Goal: Task Accomplishment & Management: Manage account settings

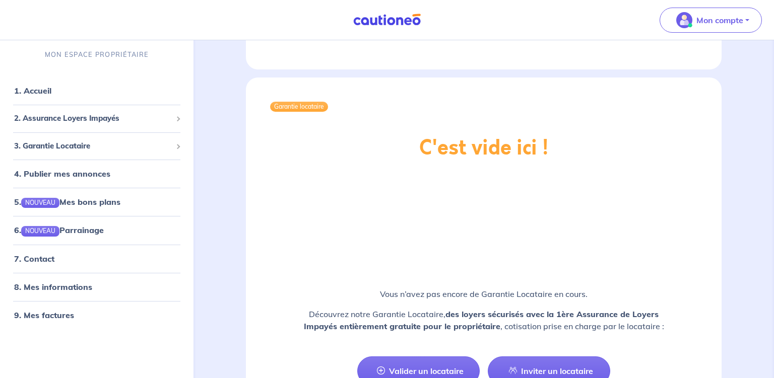
scroll to position [1608, 0]
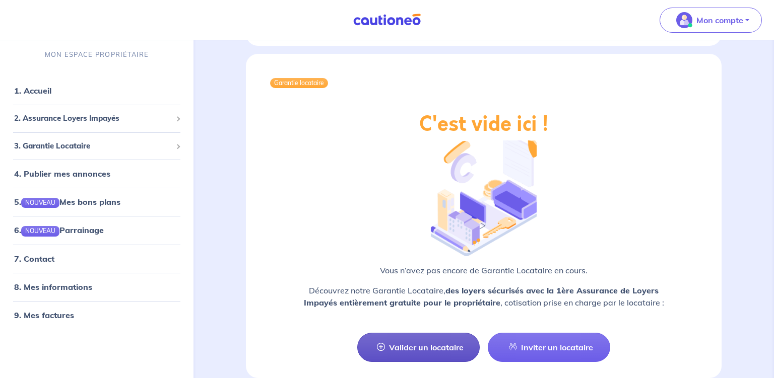
click at [427, 333] on link "Valider un locataire" at bounding box center [418, 347] width 122 height 29
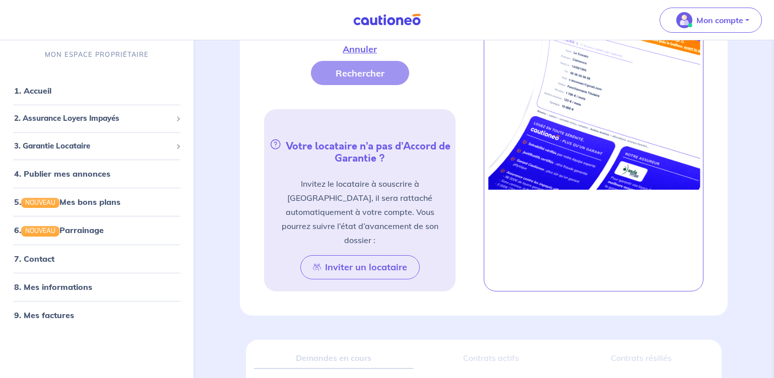
scroll to position [498, 0]
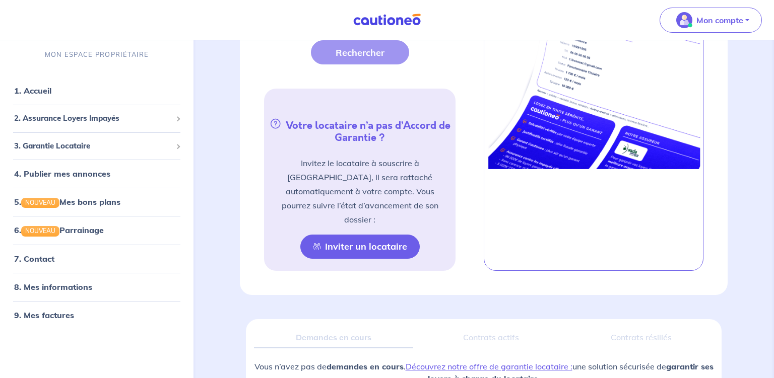
click at [358, 237] on button "Inviter un locataire" at bounding box center [359, 247] width 119 height 24
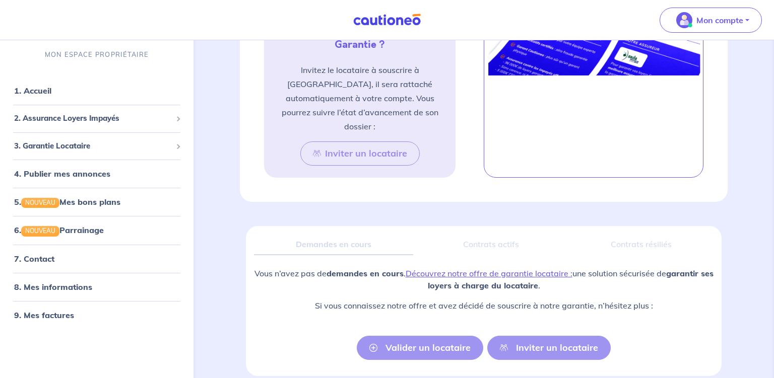
scroll to position [1219, 0]
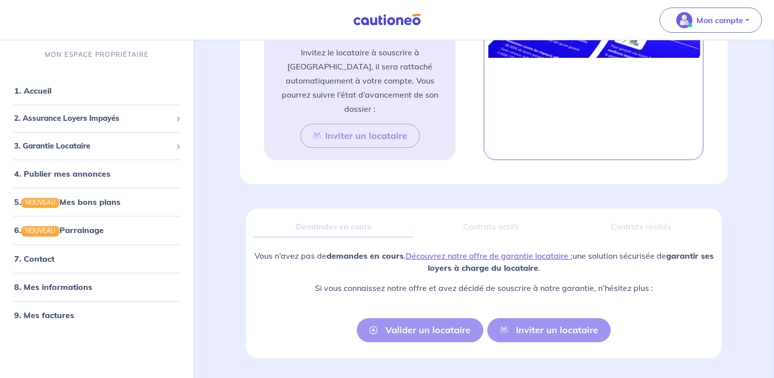
click at [550, 318] on div "Valider un locataire Inviter un locataire" at bounding box center [484, 330] width 254 height 24
click at [424, 318] on div "Valider un locataire Inviter un locataire" at bounding box center [484, 330] width 254 height 24
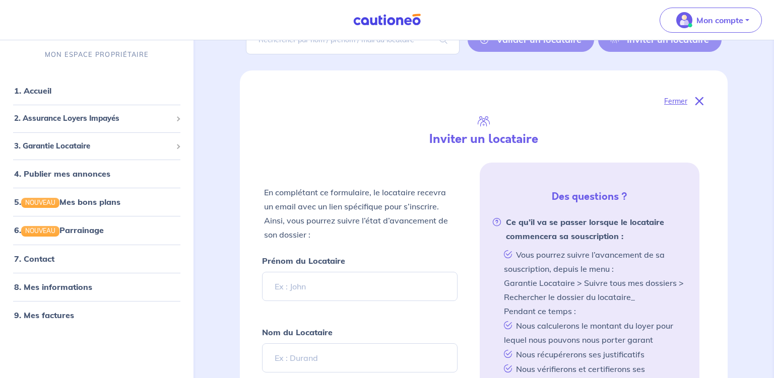
scroll to position [0, 0]
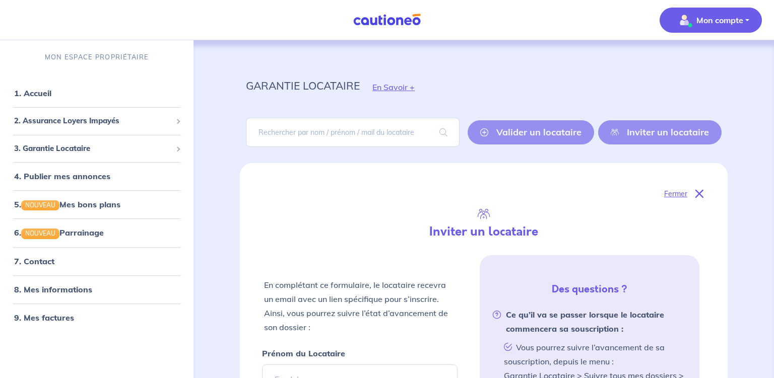
click at [719, 19] on p "Mon compte" at bounding box center [719, 20] width 47 height 12
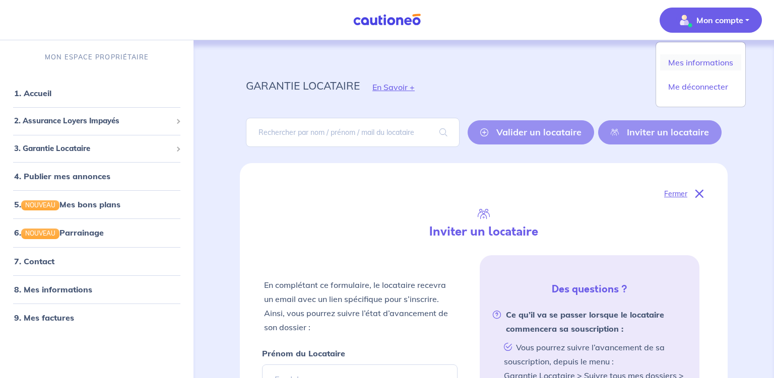
click at [710, 60] on link "Mes informations" at bounding box center [700, 62] width 81 height 16
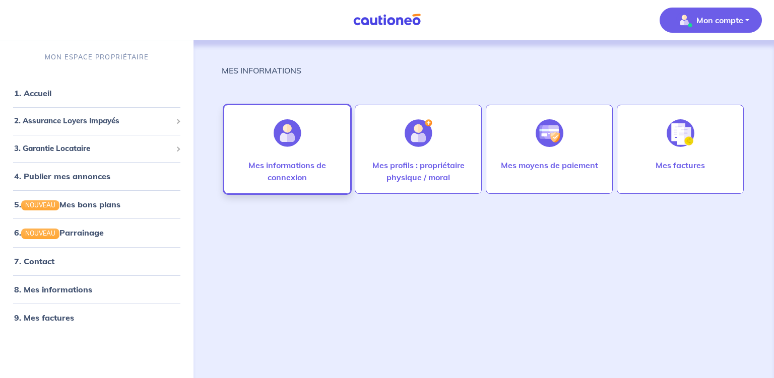
click at [286, 169] on p "Mes informations de connexion" at bounding box center [287, 171] width 106 height 24
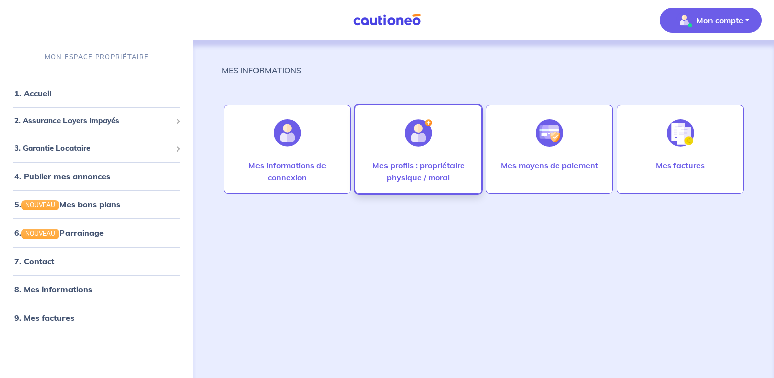
click at [429, 165] on p "Mes profils : propriétaire physique / moral" at bounding box center [418, 171] width 106 height 24
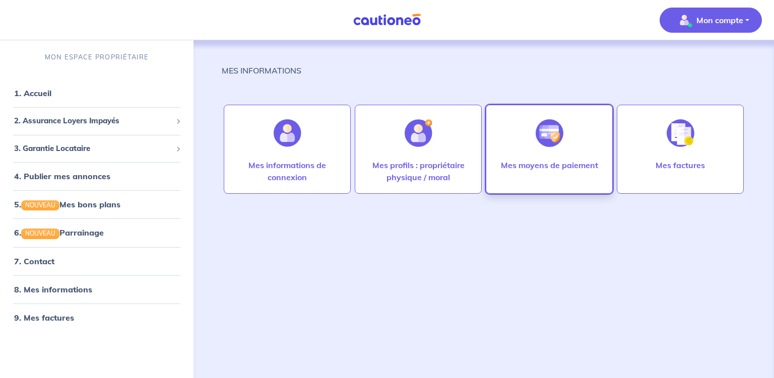
click at [555, 150] on div at bounding box center [550, 133] width 44 height 52
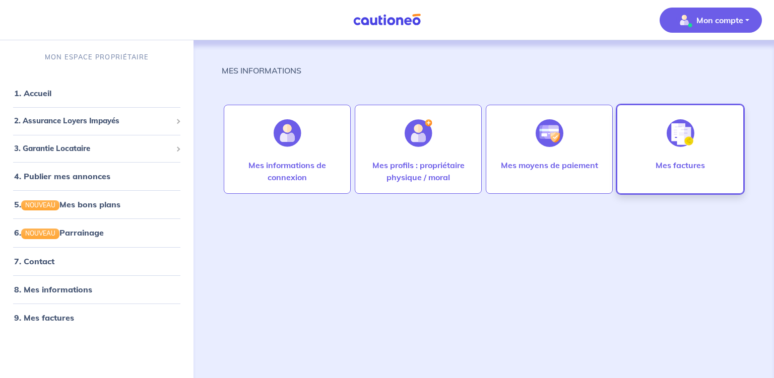
click at [677, 140] on img at bounding box center [681, 133] width 28 height 28
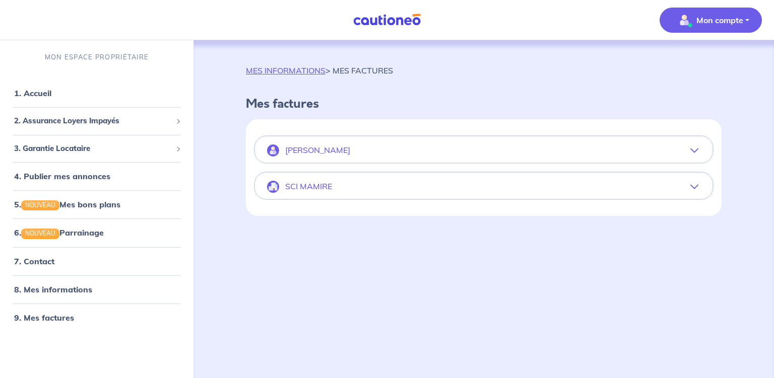
click at [695, 185] on icon "button" at bounding box center [694, 187] width 8 height 8
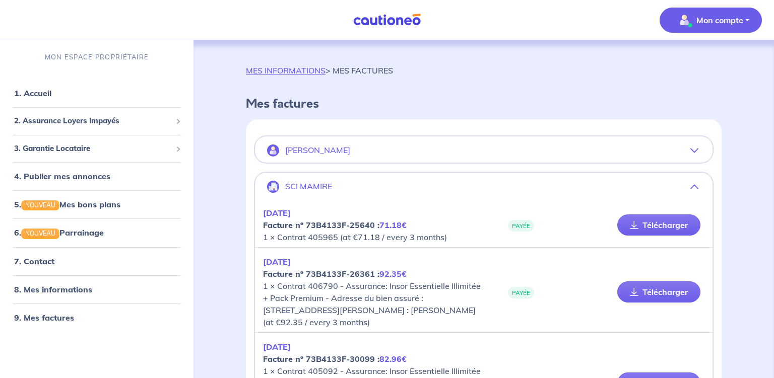
click at [695, 184] on icon "button" at bounding box center [694, 187] width 8 height 8
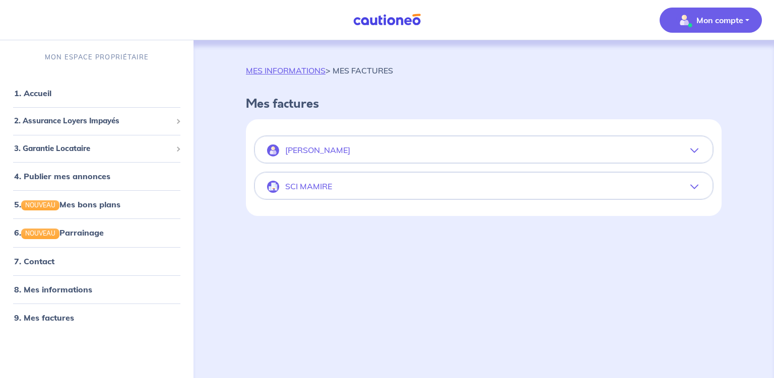
click at [695, 184] on icon "button" at bounding box center [694, 187] width 8 height 8
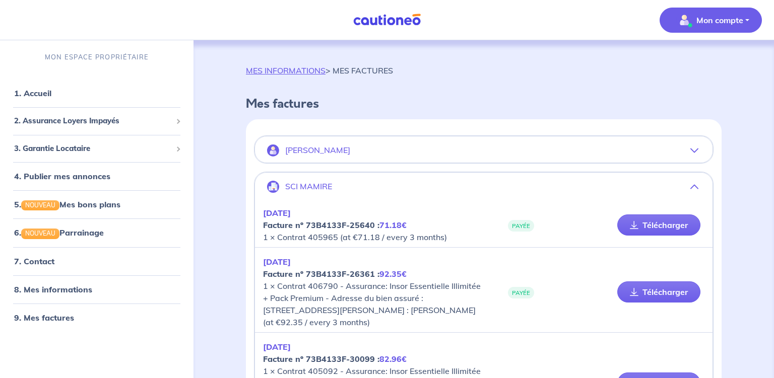
click at [696, 149] on icon "button" at bounding box center [694, 151] width 8 height 8
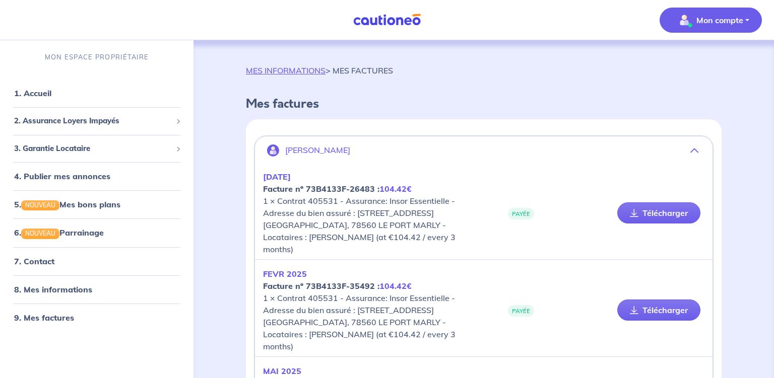
click at [694, 149] on icon "button" at bounding box center [694, 151] width 8 height 8
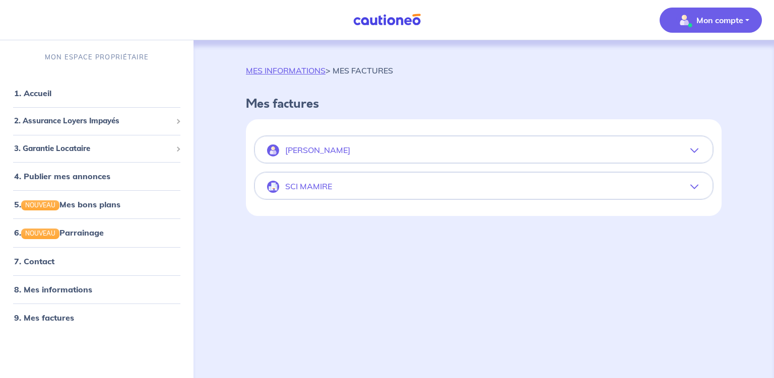
click at [694, 149] on icon "button" at bounding box center [694, 151] width 8 height 8
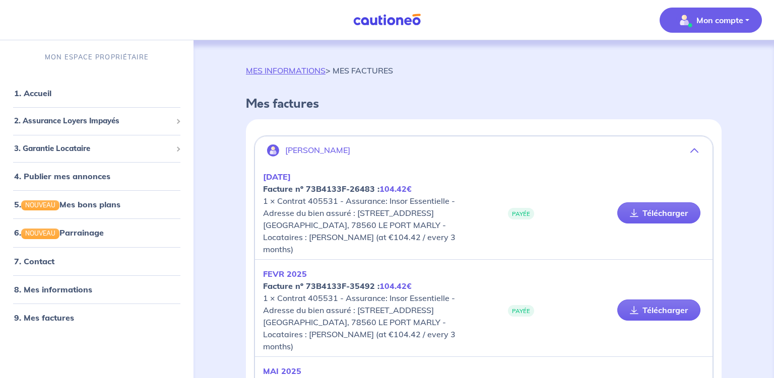
click at [697, 148] on icon "button" at bounding box center [694, 151] width 8 height 8
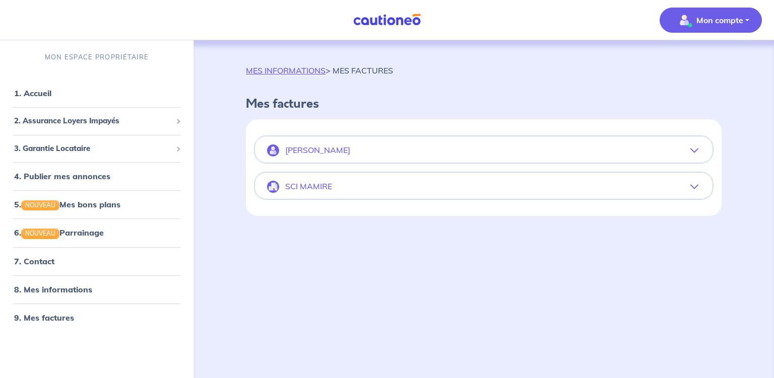
click at [309, 190] on p "SCI MAMIRE" at bounding box center [308, 187] width 47 height 10
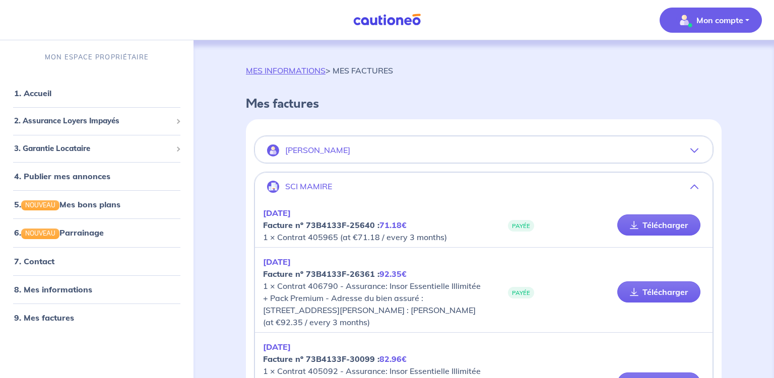
click at [696, 185] on icon "button" at bounding box center [694, 187] width 8 height 8
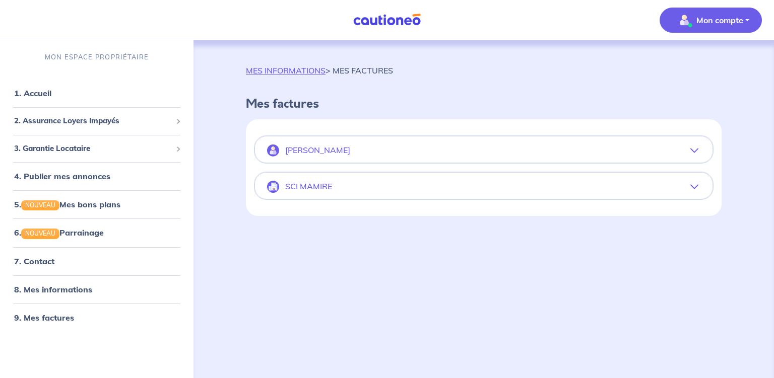
click at [313, 186] on p "SCI MAMIRE" at bounding box center [308, 187] width 47 height 10
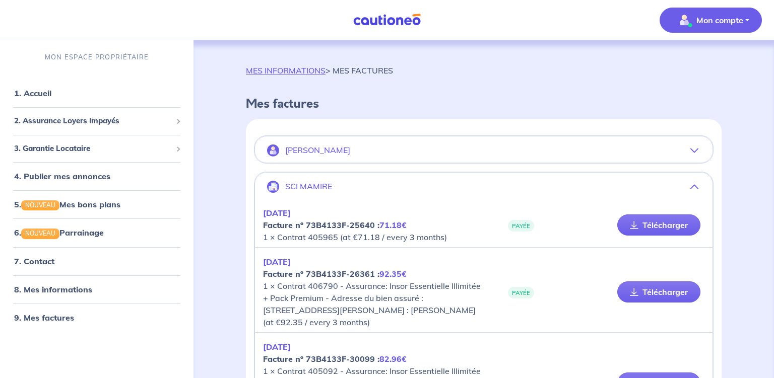
click at [695, 148] on icon "button" at bounding box center [694, 151] width 8 height 8
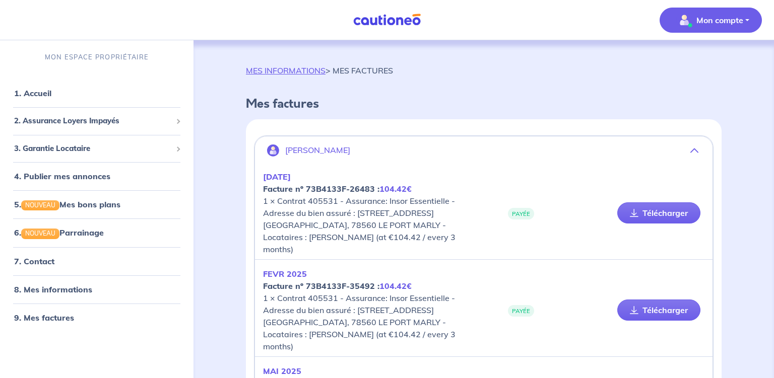
click at [694, 148] on icon "button" at bounding box center [694, 151] width 8 height 8
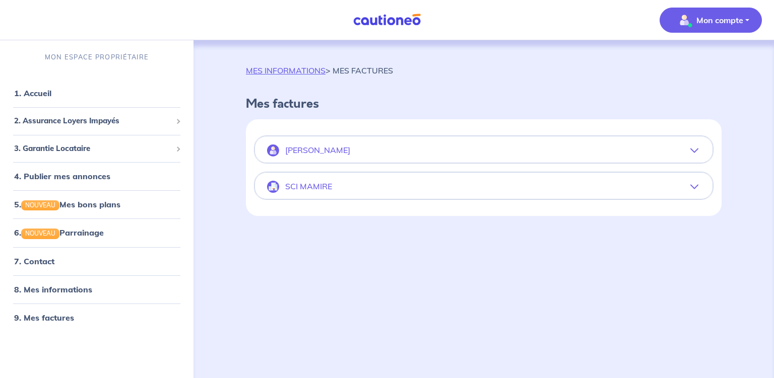
click at [694, 148] on icon "button" at bounding box center [694, 151] width 8 height 8
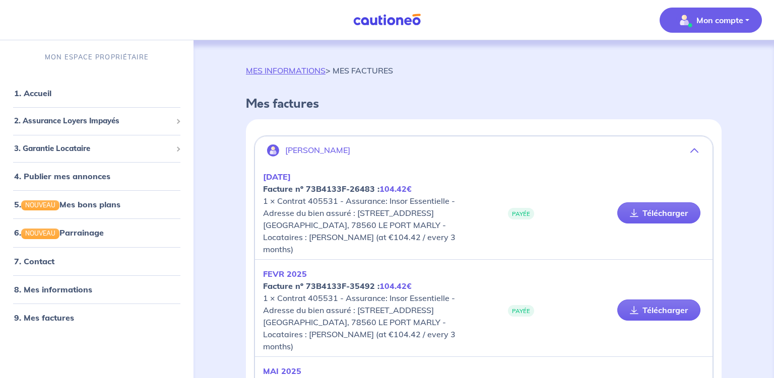
click at [694, 148] on icon "button" at bounding box center [694, 151] width 8 height 8
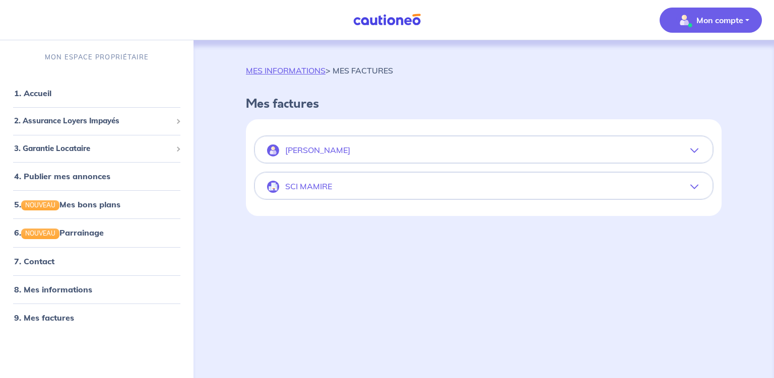
click at [694, 148] on icon "button" at bounding box center [694, 151] width 8 height 8
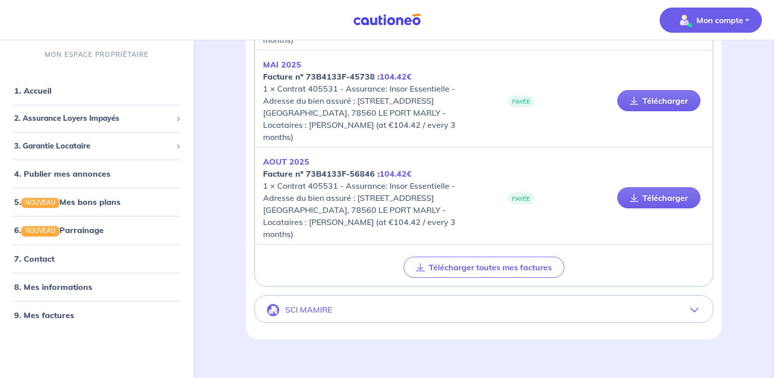
scroll to position [314, 0]
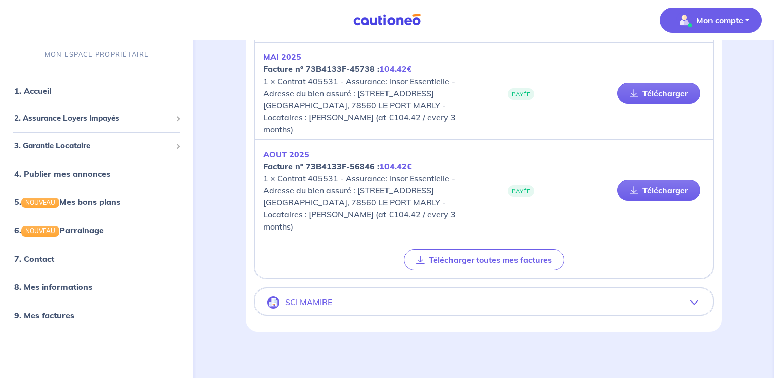
click at [299, 301] on p "SCI MAMIRE" at bounding box center [308, 303] width 47 height 10
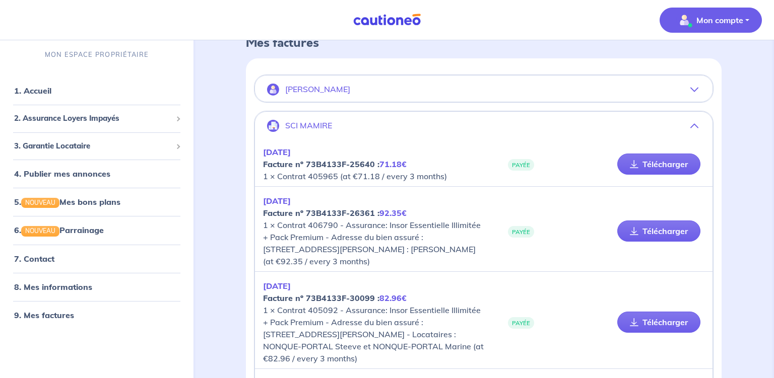
scroll to position [0, 0]
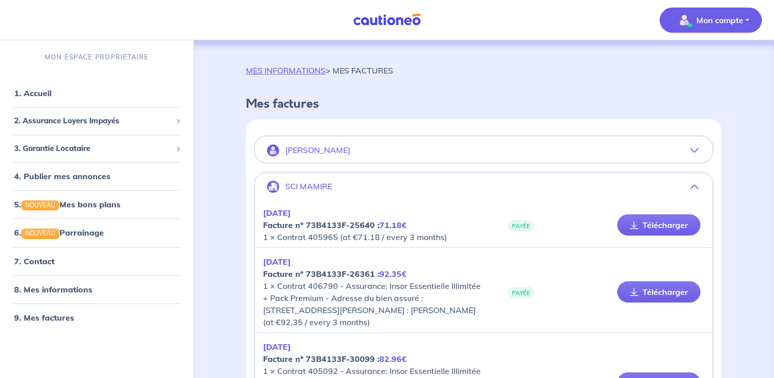
click at [693, 183] on icon "button" at bounding box center [694, 187] width 8 height 8
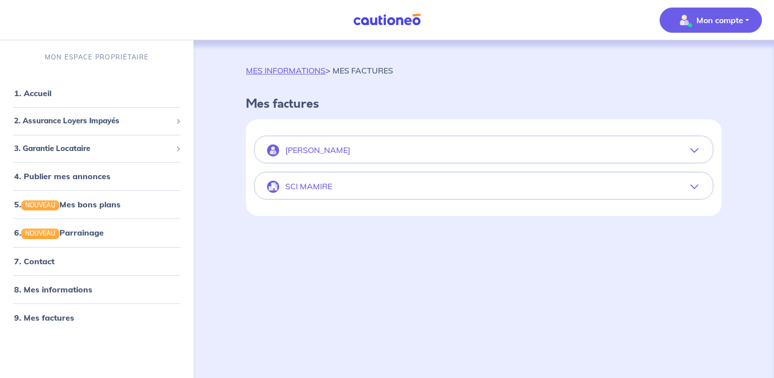
click at [693, 183] on icon "button" at bounding box center [694, 187] width 8 height 8
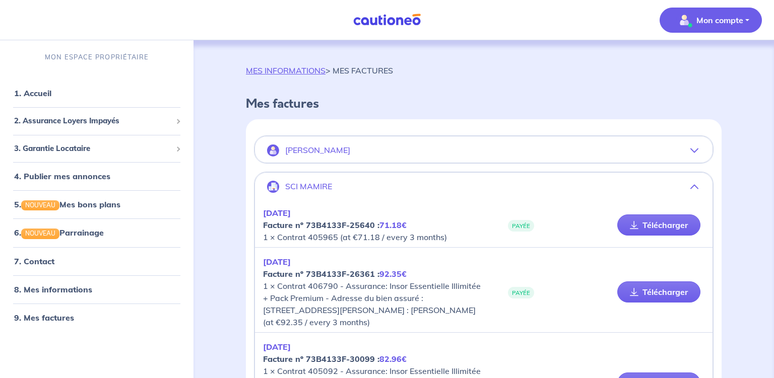
click at [694, 150] on icon "button" at bounding box center [694, 151] width 8 height 8
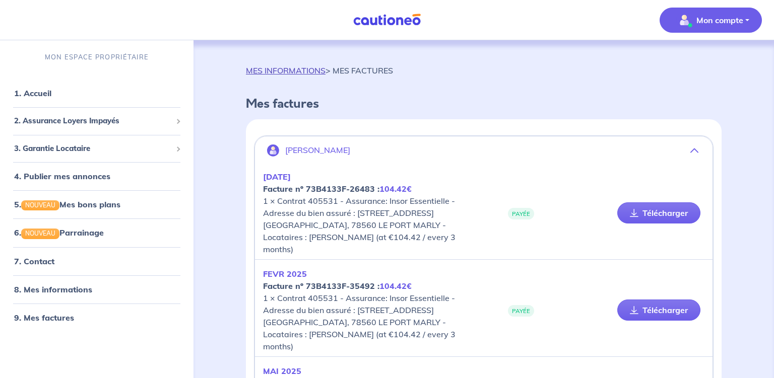
click at [307, 72] on link "MES INFORMATIONS" at bounding box center [286, 71] width 80 height 10
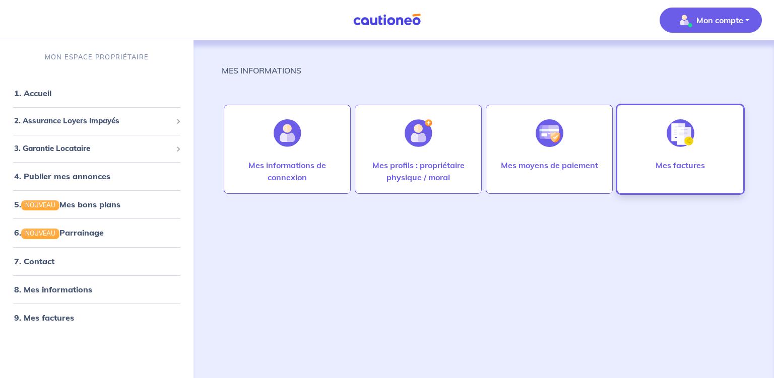
click at [675, 139] on img at bounding box center [681, 133] width 28 height 28
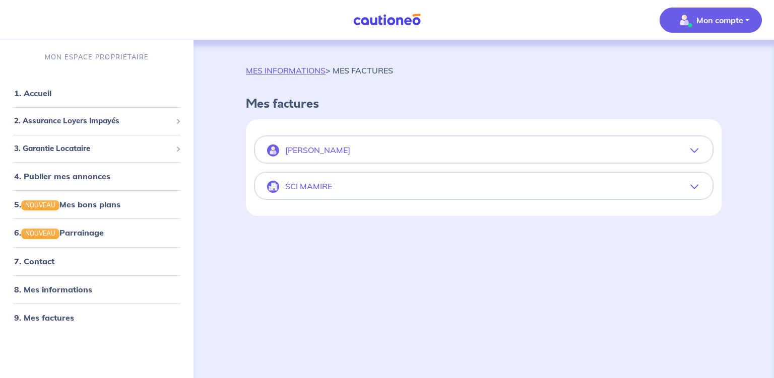
click at [394, 148] on button "[PERSON_NAME]" at bounding box center [484, 151] width 458 height 24
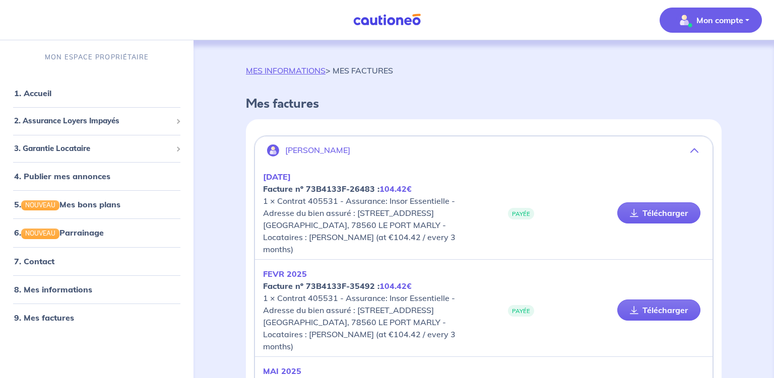
click at [729, 22] on p "Mon compte" at bounding box center [719, 20] width 47 height 12
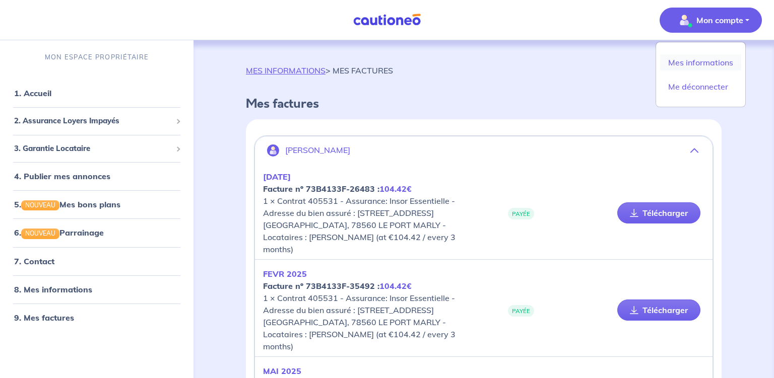
click at [711, 65] on link "Mes informations" at bounding box center [700, 62] width 81 height 16
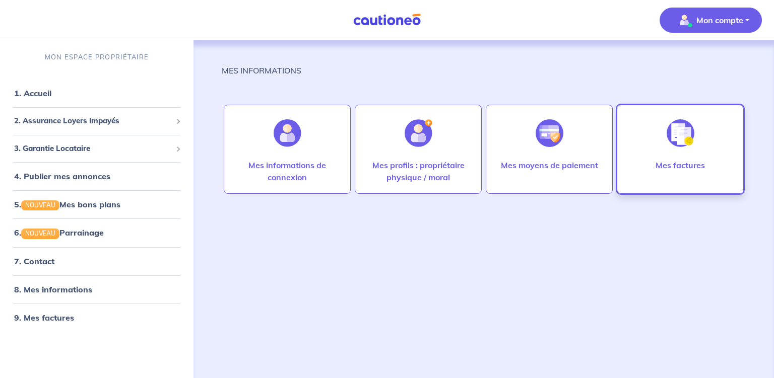
click at [686, 136] on img at bounding box center [681, 133] width 28 height 28
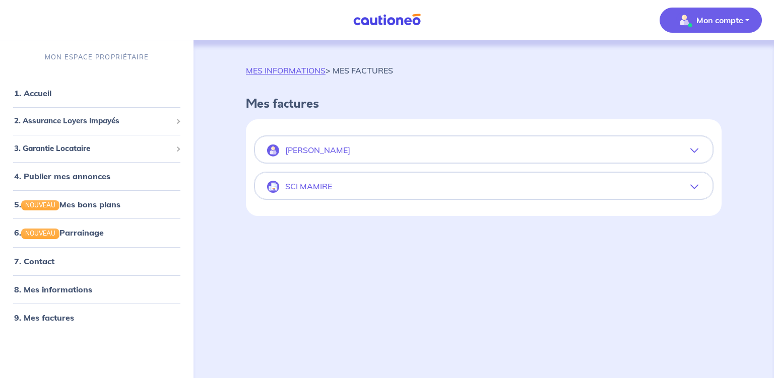
click at [309, 185] on p "SCI MAMIRE" at bounding box center [308, 187] width 47 height 10
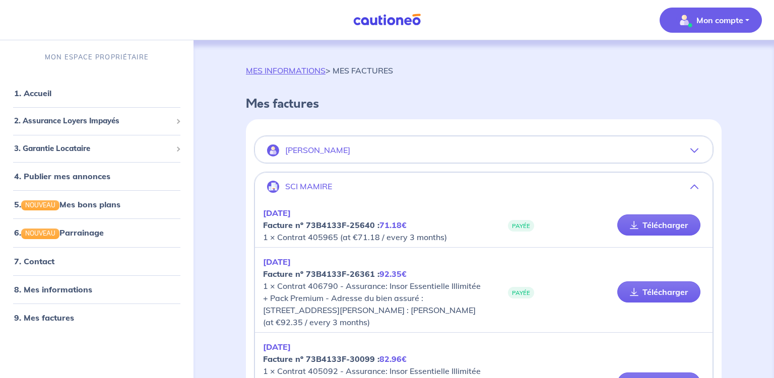
click at [696, 19] on p "Mon compte" at bounding box center [719, 20] width 47 height 12
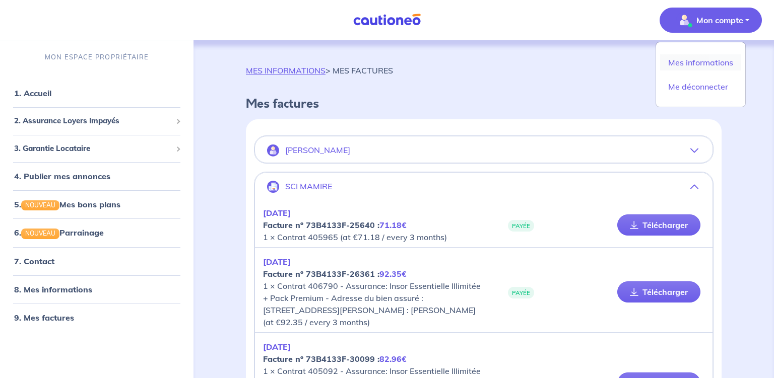
click at [697, 61] on link "Mes informations" at bounding box center [700, 62] width 81 height 16
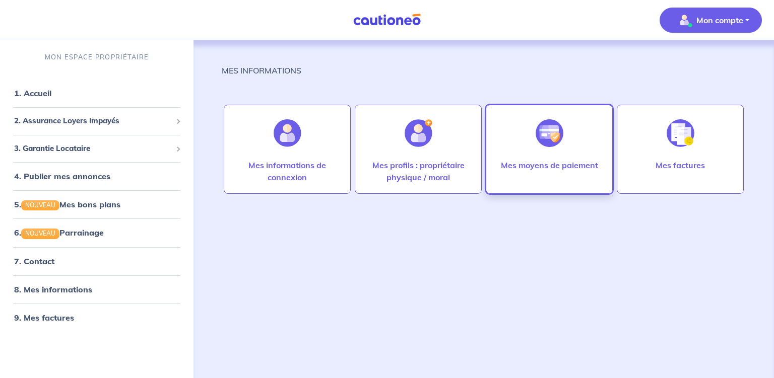
click at [551, 153] on div at bounding box center [550, 133] width 44 height 52
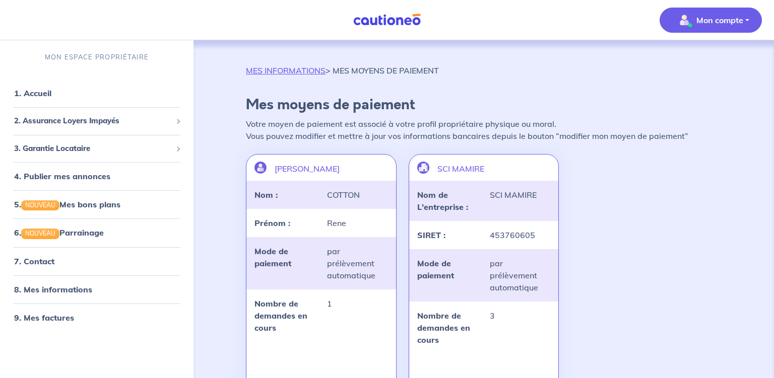
click at [706, 18] on p "Mon compte" at bounding box center [719, 20] width 47 height 12
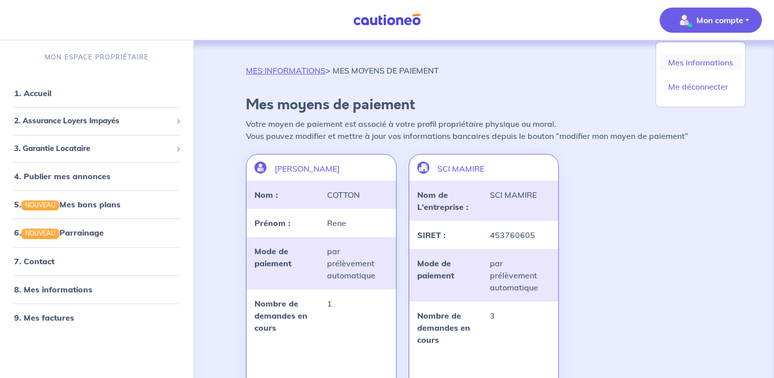
click at [701, 65] on link "Mes informations" at bounding box center [700, 62] width 81 height 16
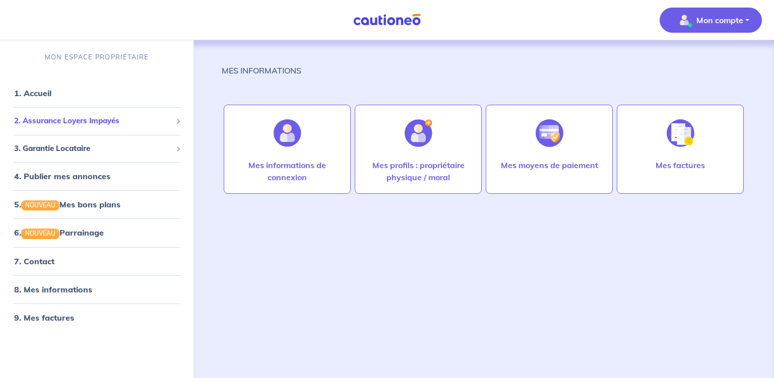
click at [56, 120] on span "2. Assurance Loyers Impayés" at bounding box center [93, 121] width 158 height 12
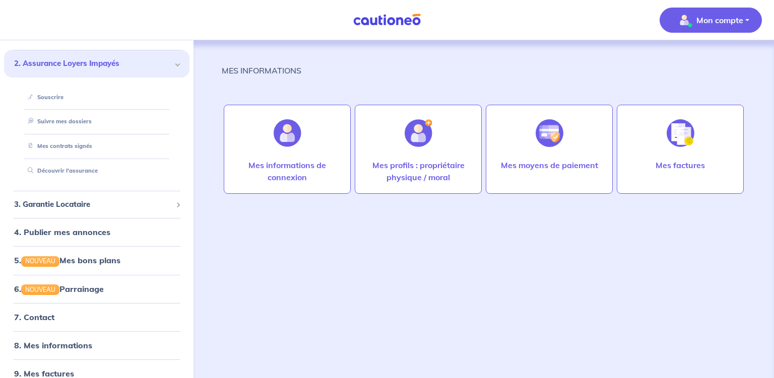
scroll to position [60, 0]
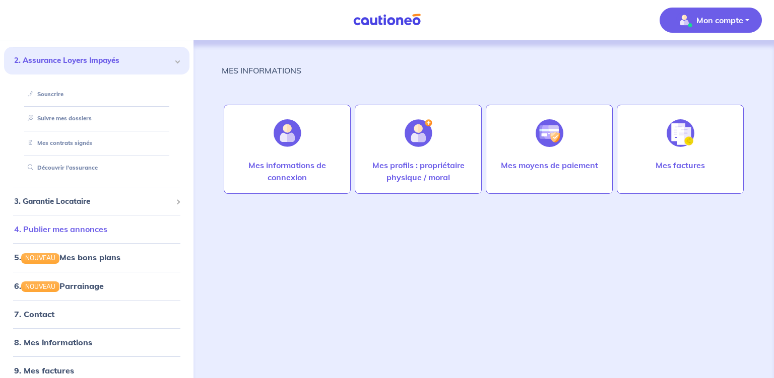
click at [87, 231] on link "4. Publier mes annonces" at bounding box center [60, 229] width 93 height 10
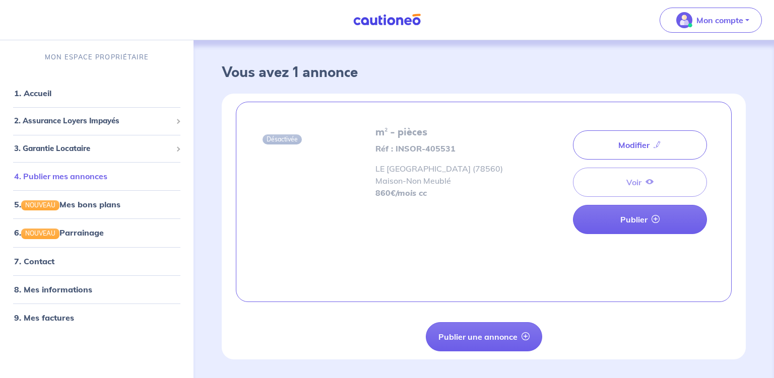
click at [86, 178] on link "4. Publier mes annonces" at bounding box center [60, 176] width 93 height 10
click at [93, 206] on link "5. NOUVEAU Mes bons plans" at bounding box center [66, 205] width 105 height 10
